Goal: Find contact information: Find contact information

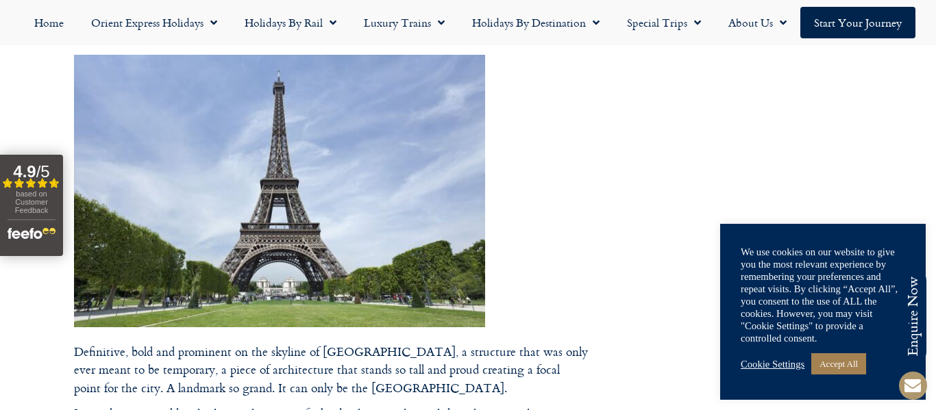
drag, startPoint x: 303, startPoint y: 188, endPoint x: 224, endPoint y: 261, distance: 107.6
